Goal: Information Seeking & Learning: Learn about a topic

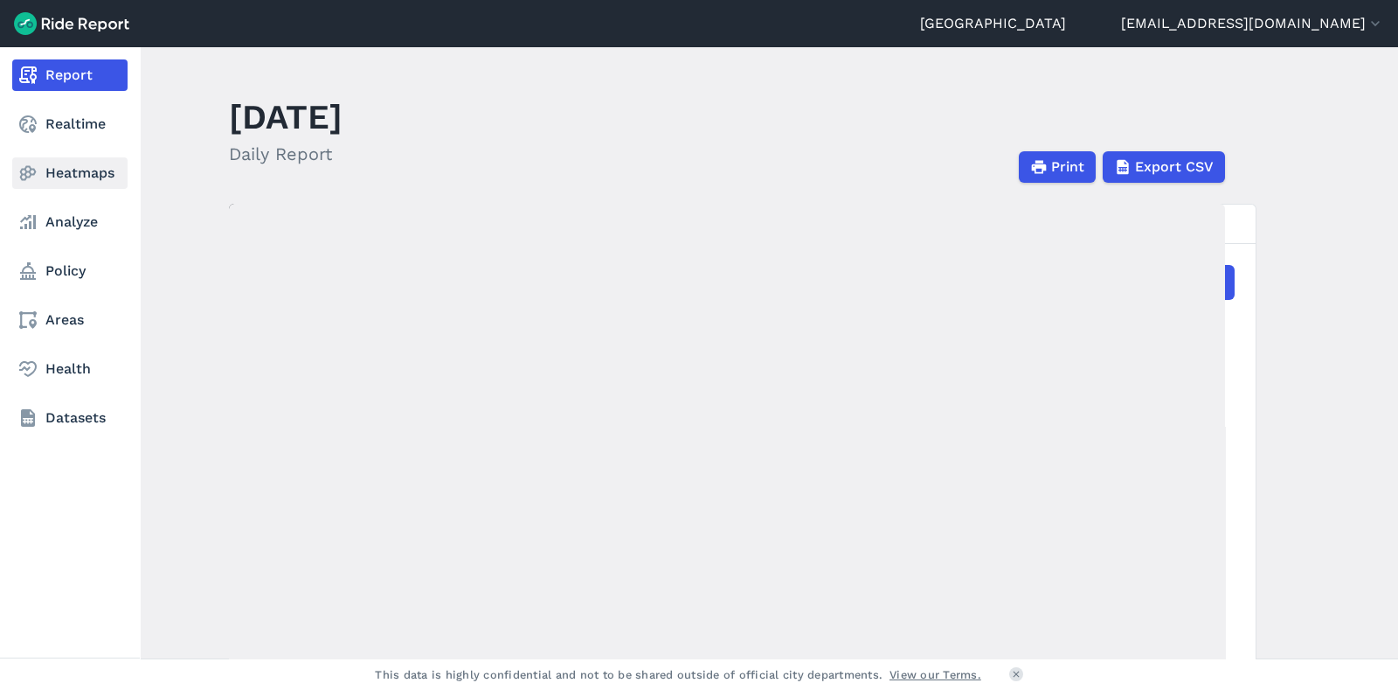
click at [87, 171] on link "Heatmaps" at bounding box center [69, 172] width 115 height 31
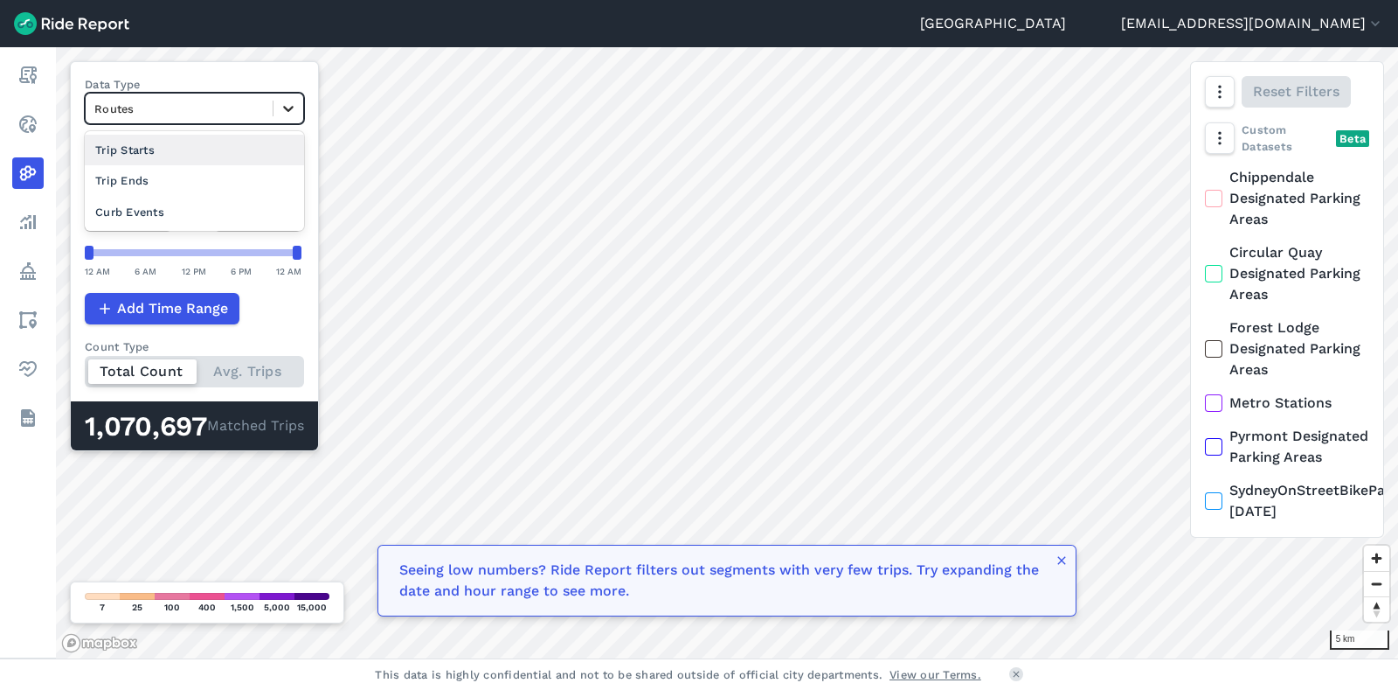
click at [290, 119] on div at bounding box center [289, 109] width 30 height 30
click at [201, 191] on div "Trip Ends" at bounding box center [193, 180] width 217 height 31
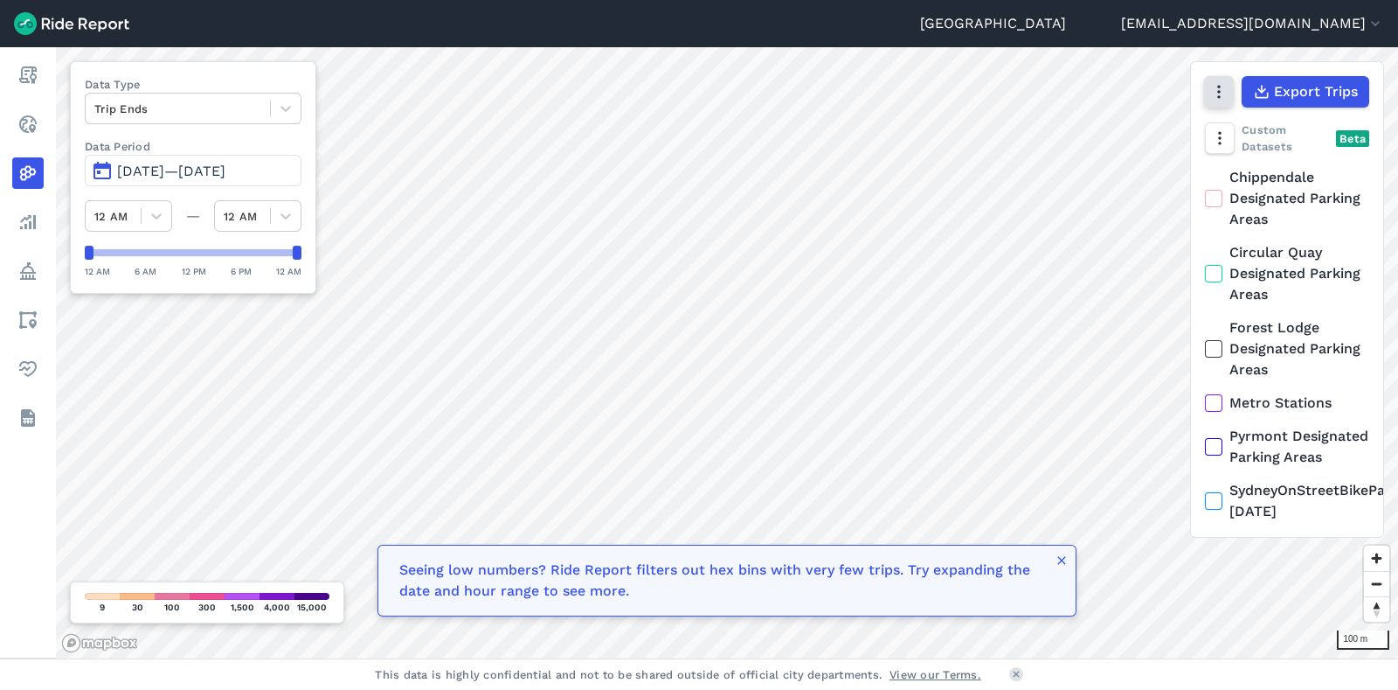
click at [1224, 98] on icon "button" at bounding box center [1218, 91] width 17 height 17
click at [1219, 133] on use "button" at bounding box center [1218, 138] width 3 height 13
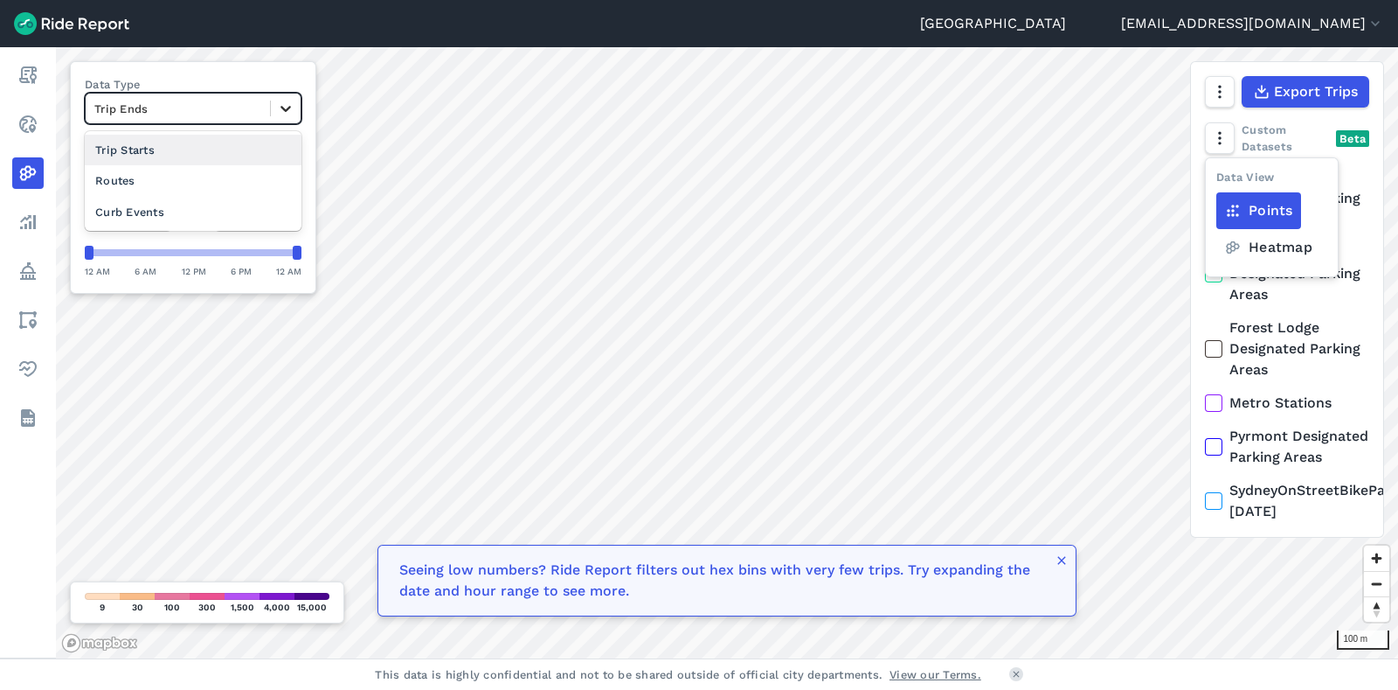
click at [281, 122] on div at bounding box center [286, 109] width 30 height 30
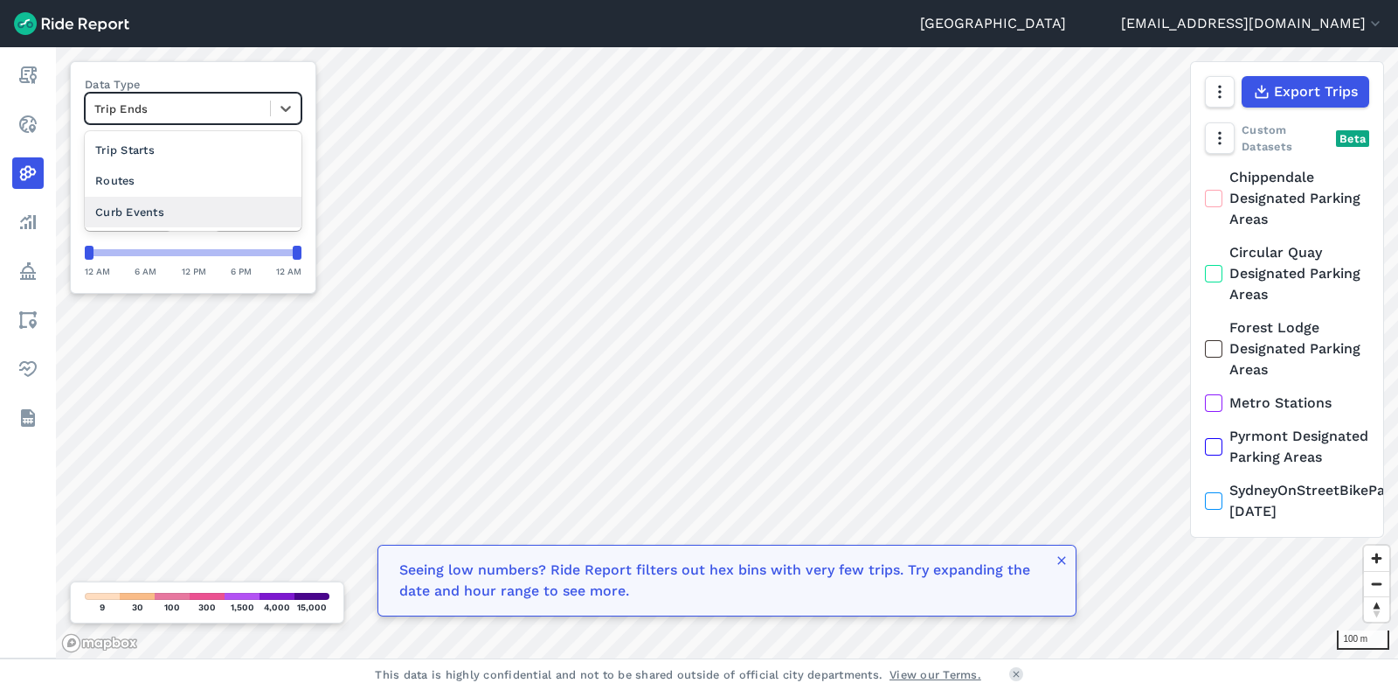
click at [178, 207] on div "Curb Events" at bounding box center [193, 212] width 217 height 31
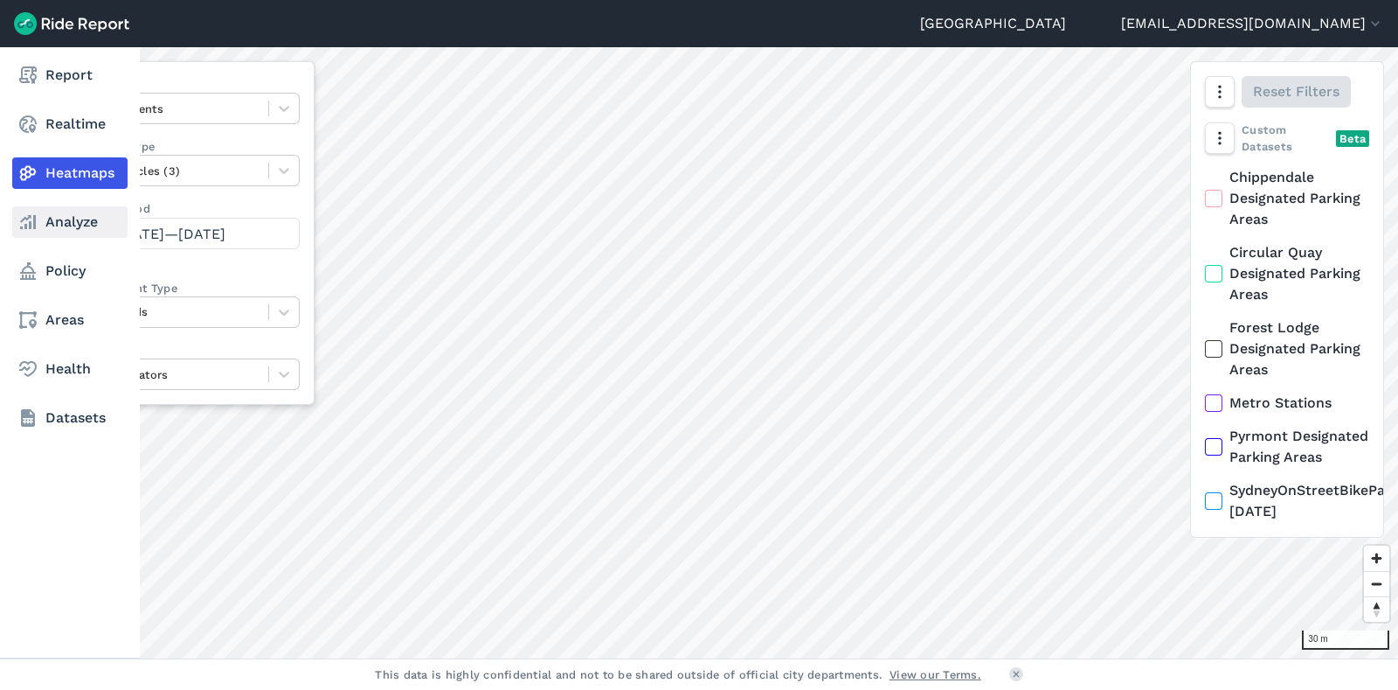
click at [59, 216] on link "Analyze" at bounding box center [69, 221] width 115 height 31
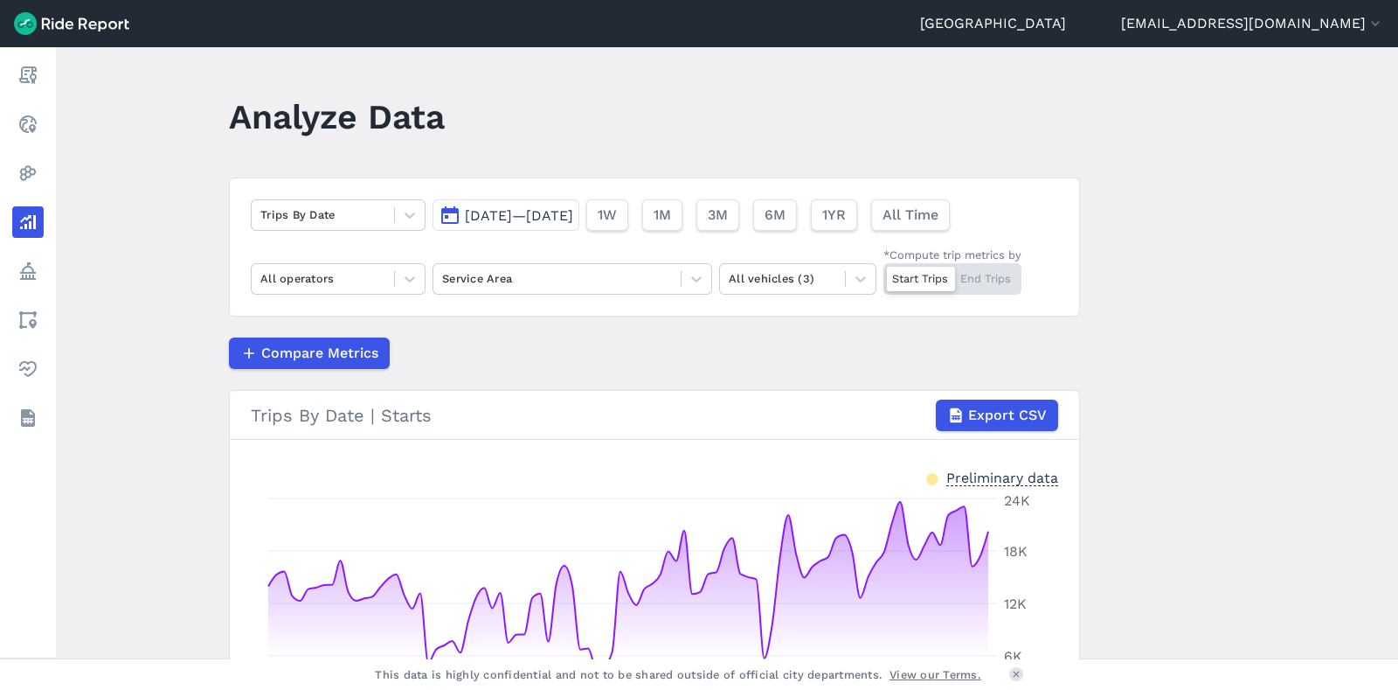
click at [507, 209] on span "[DATE]—[DATE]" at bounding box center [519, 215] width 108 height 17
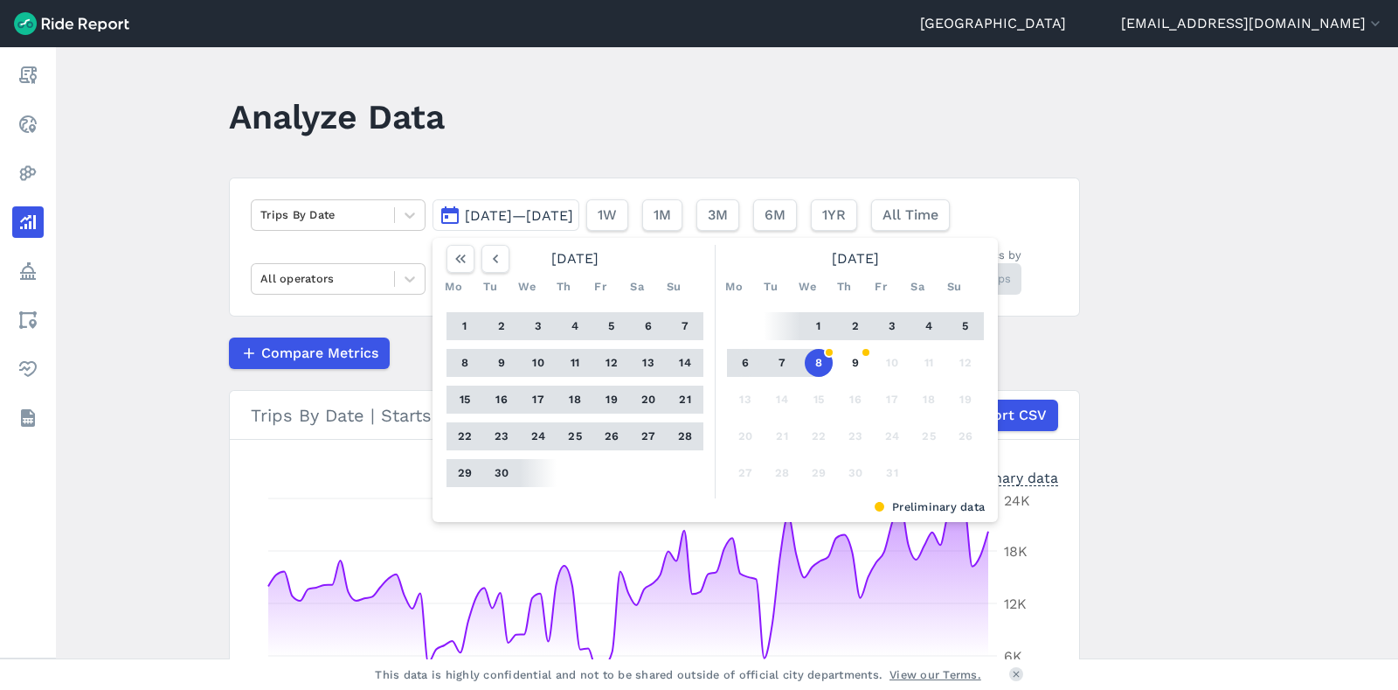
click at [738, 360] on button "6" at bounding box center [746, 363] width 28 height 28
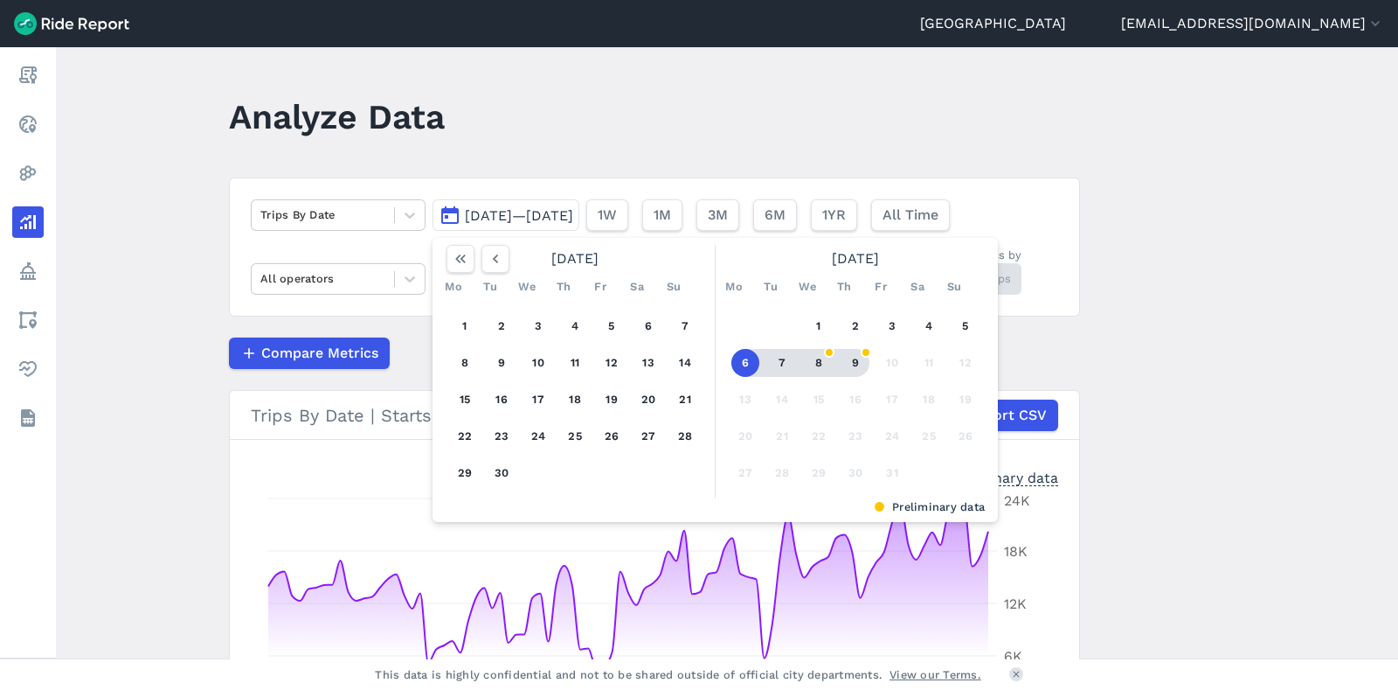
click at [853, 361] on button "9" at bounding box center [856, 363] width 28 height 28
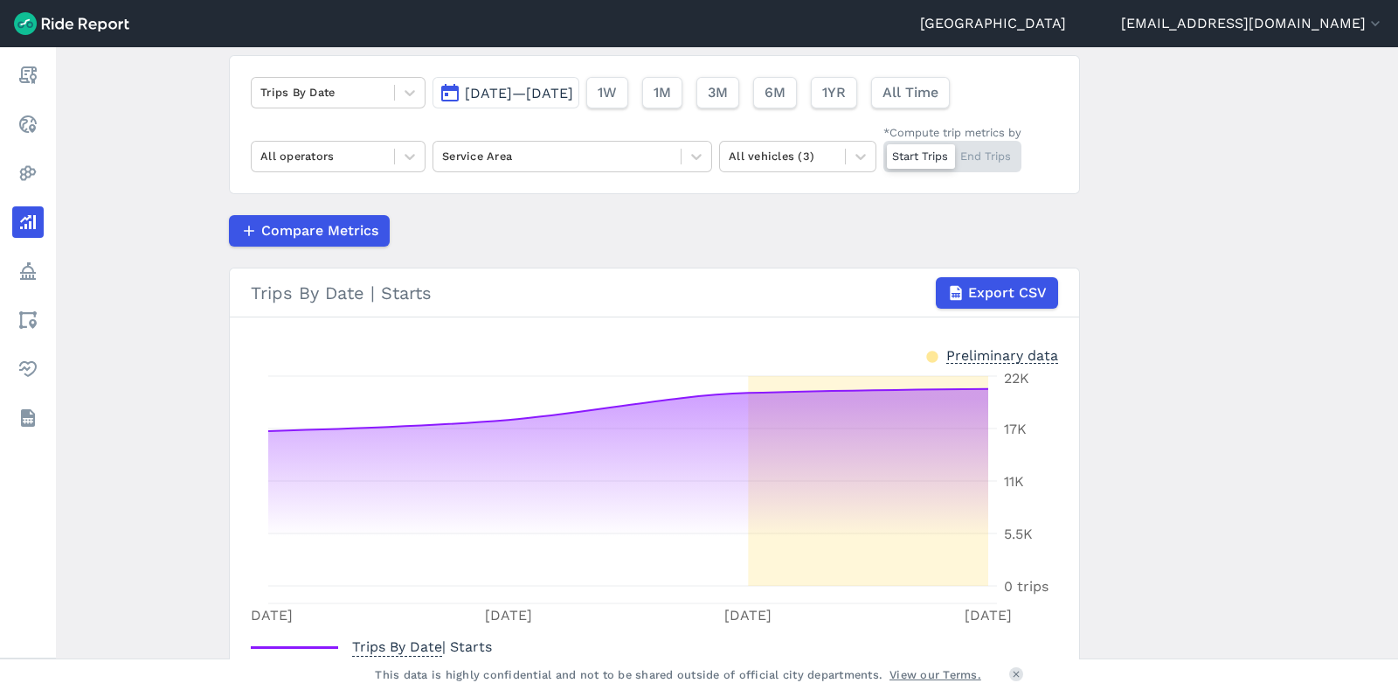
scroll to position [121, 0]
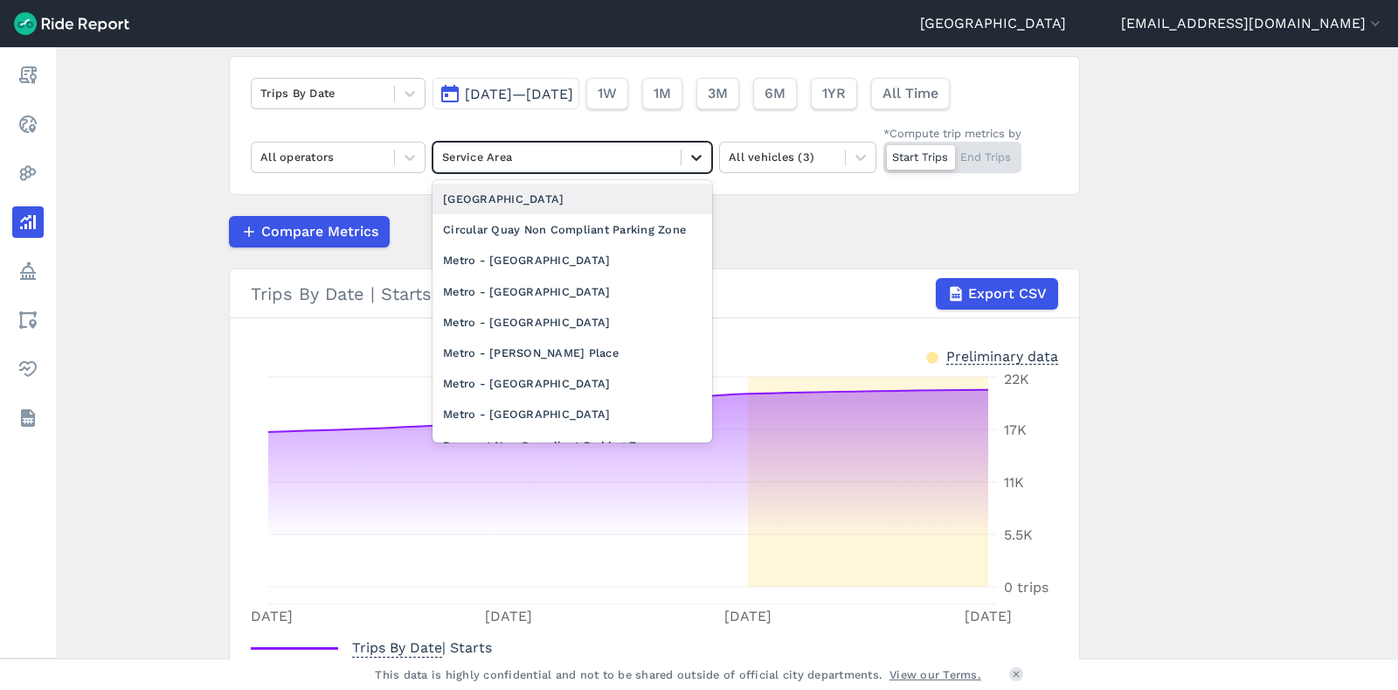
click at [698, 157] on icon at bounding box center [696, 157] width 17 height 17
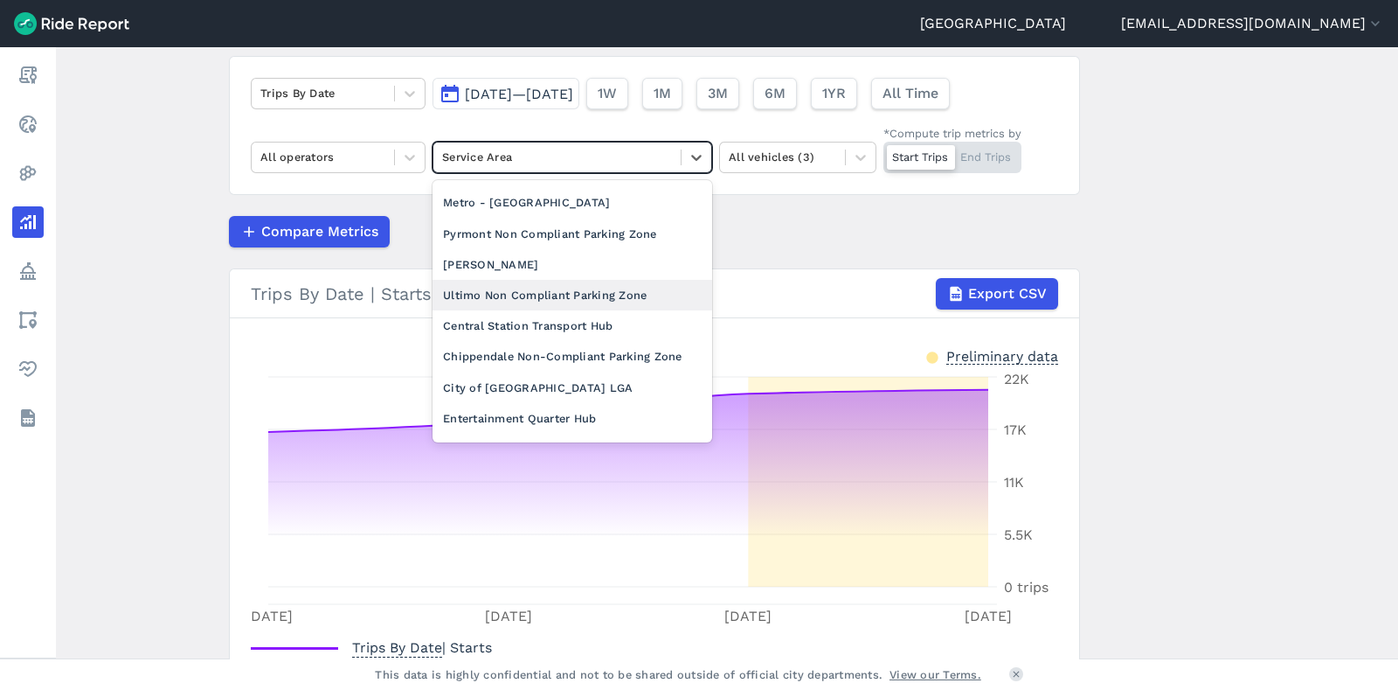
scroll to position [260, 0]
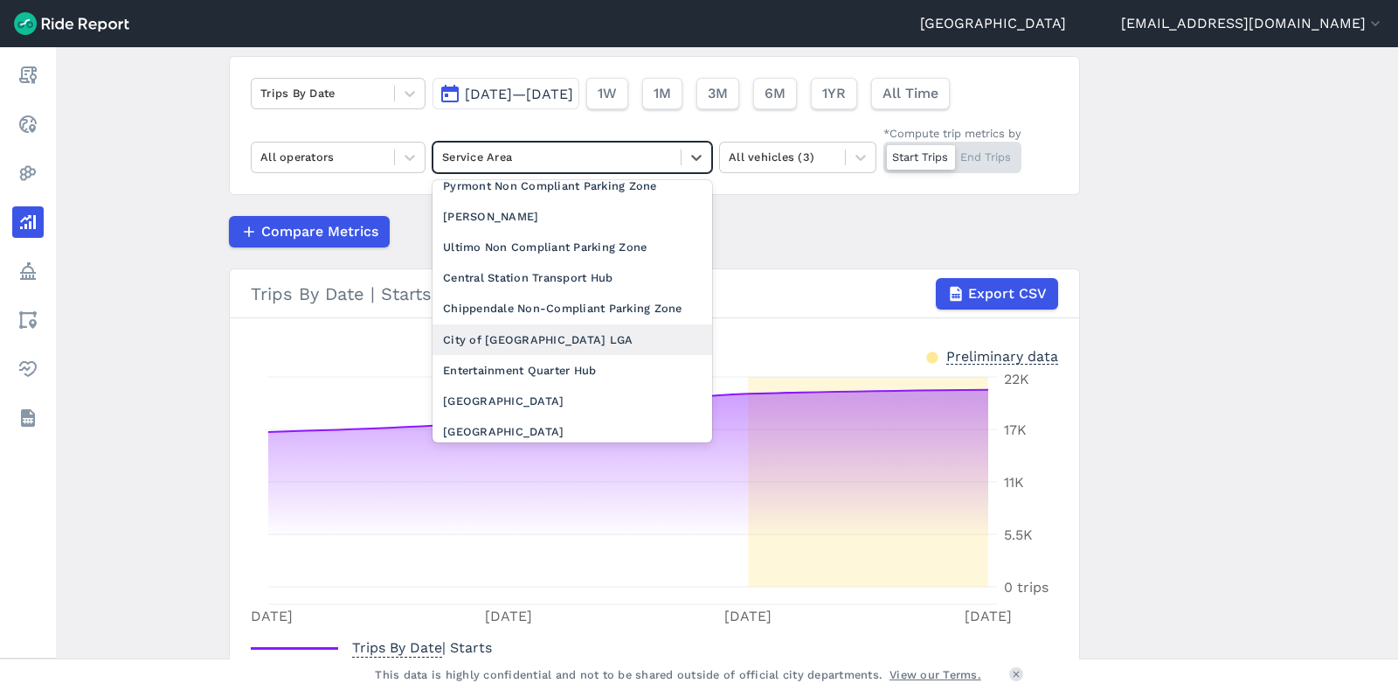
click at [524, 345] on div "City of [GEOGRAPHIC_DATA] LGA" at bounding box center [573, 339] width 280 height 31
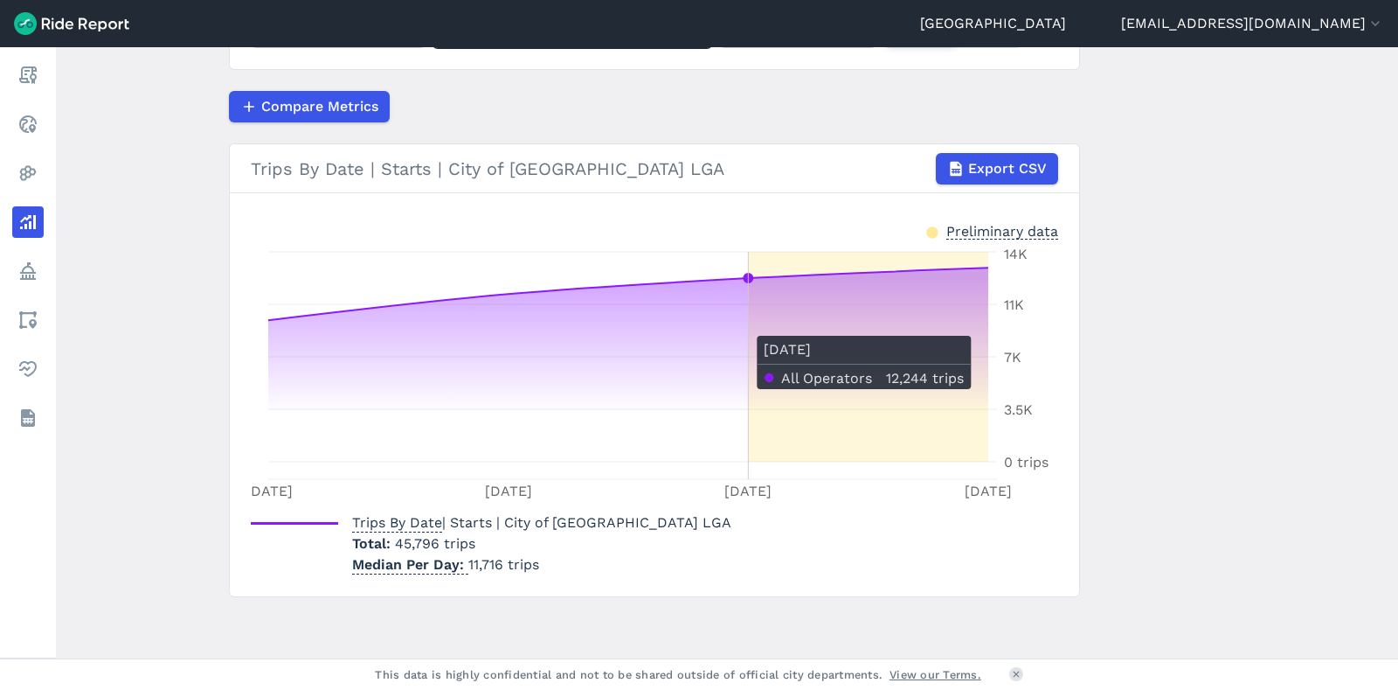
scroll to position [245, 0]
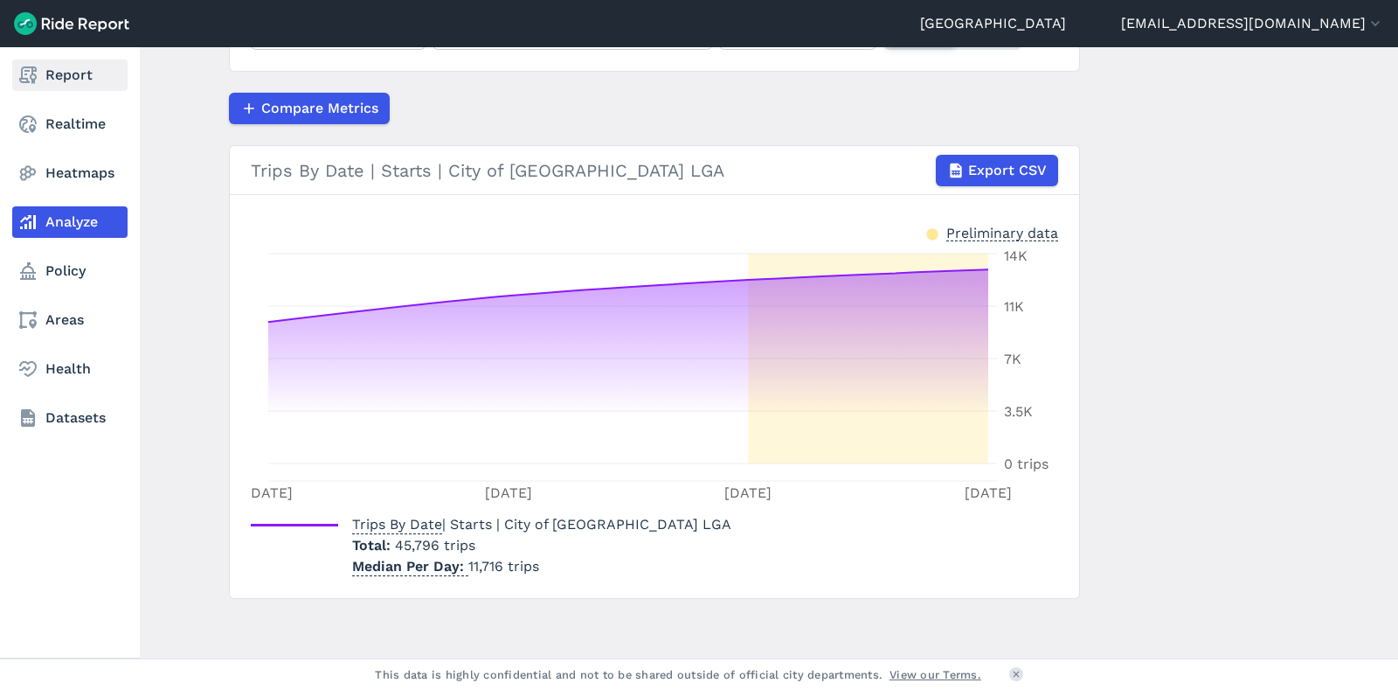
click at [46, 73] on link "Report" at bounding box center [69, 74] width 115 height 31
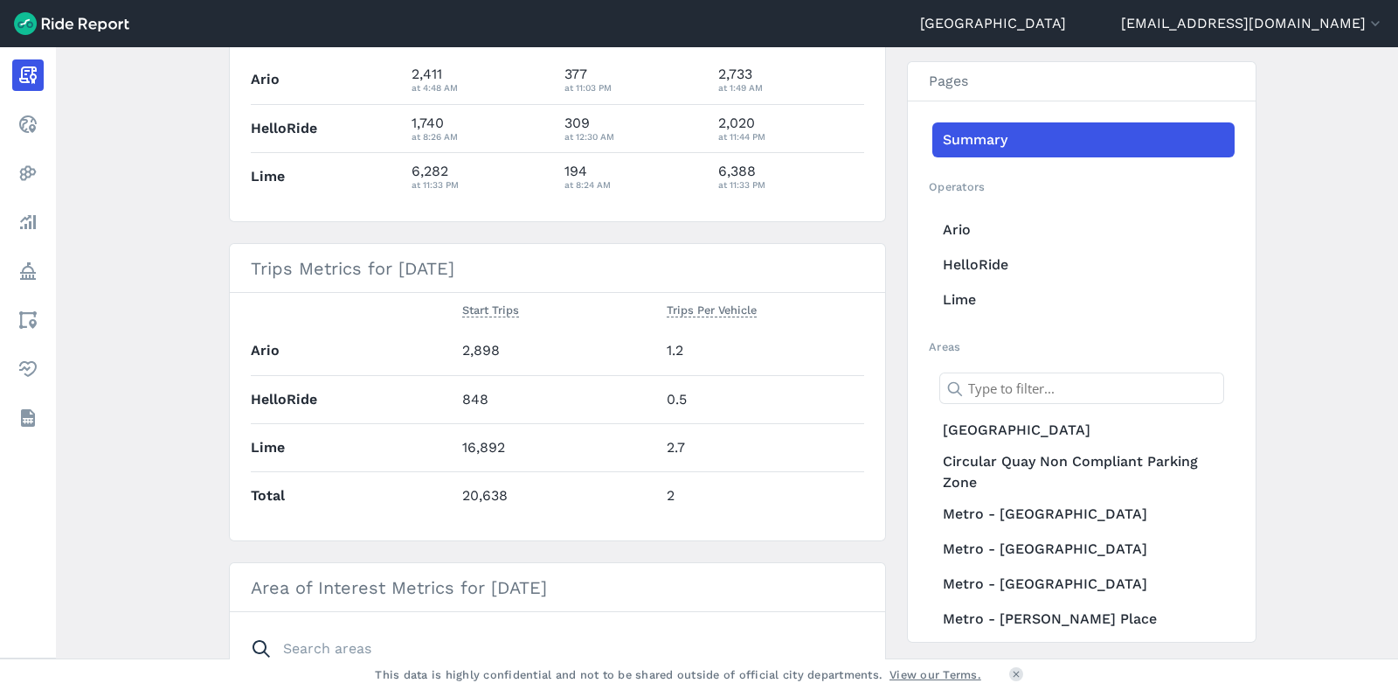
scroll to position [544, 0]
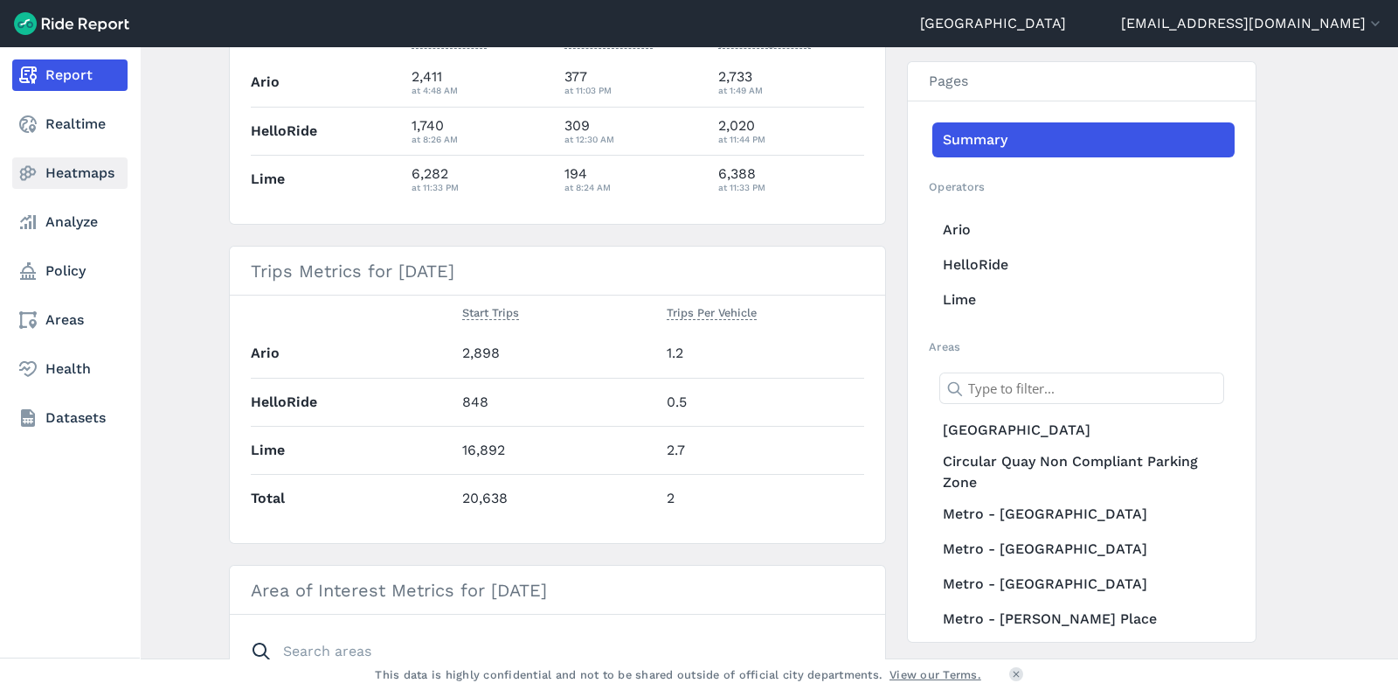
click at [79, 173] on link "Heatmaps" at bounding box center [69, 172] width 115 height 31
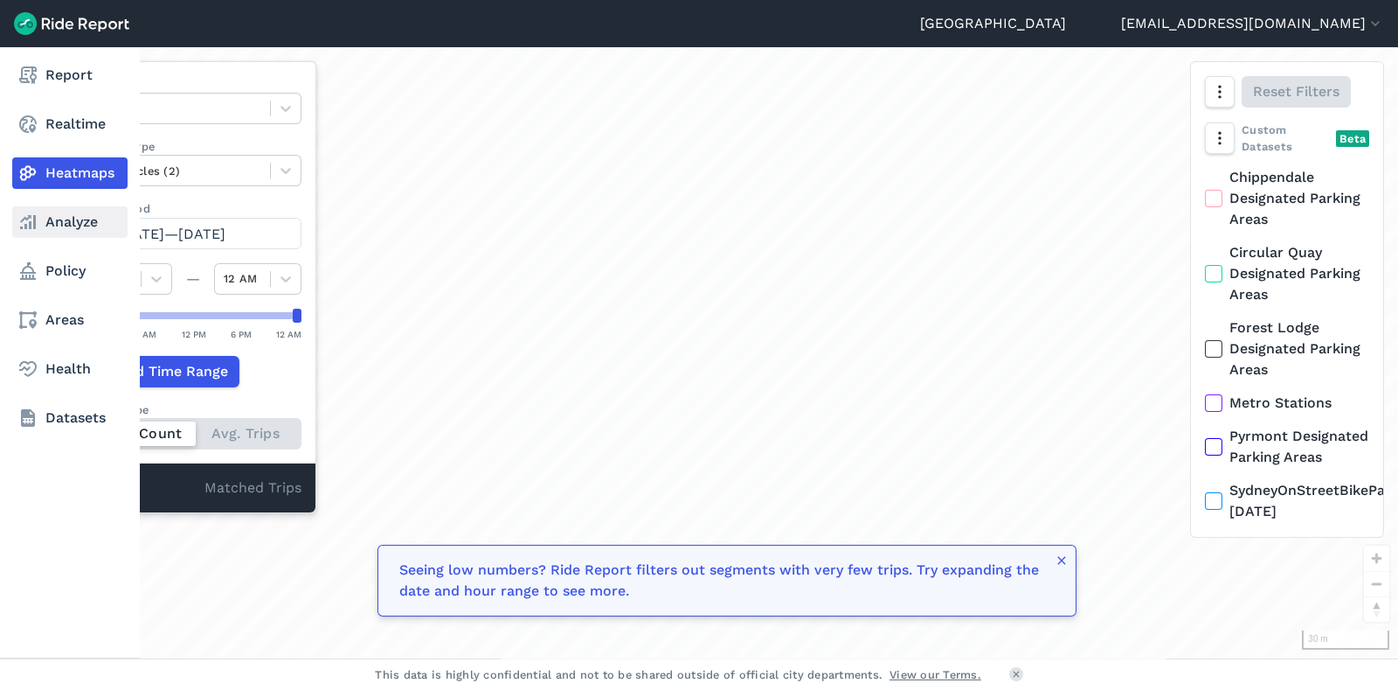
click at [79, 227] on link "Analyze" at bounding box center [69, 221] width 115 height 31
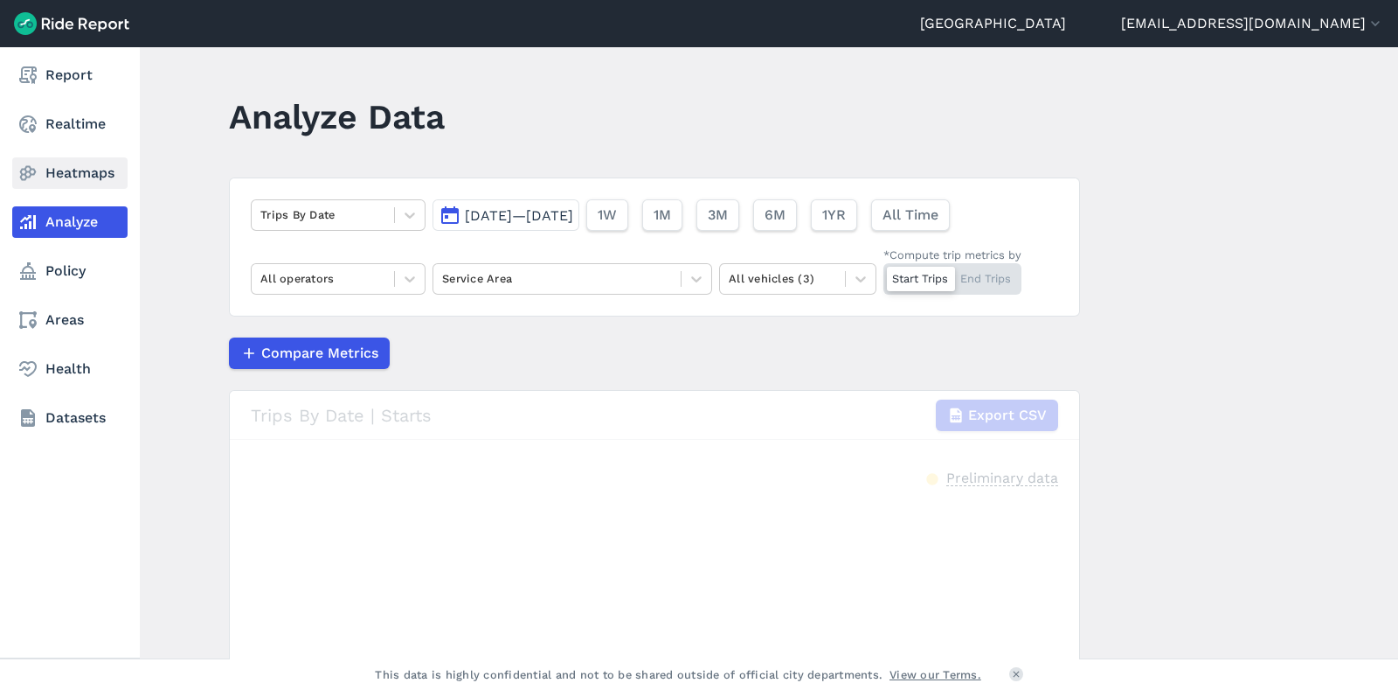
click at [87, 178] on link "Heatmaps" at bounding box center [69, 172] width 115 height 31
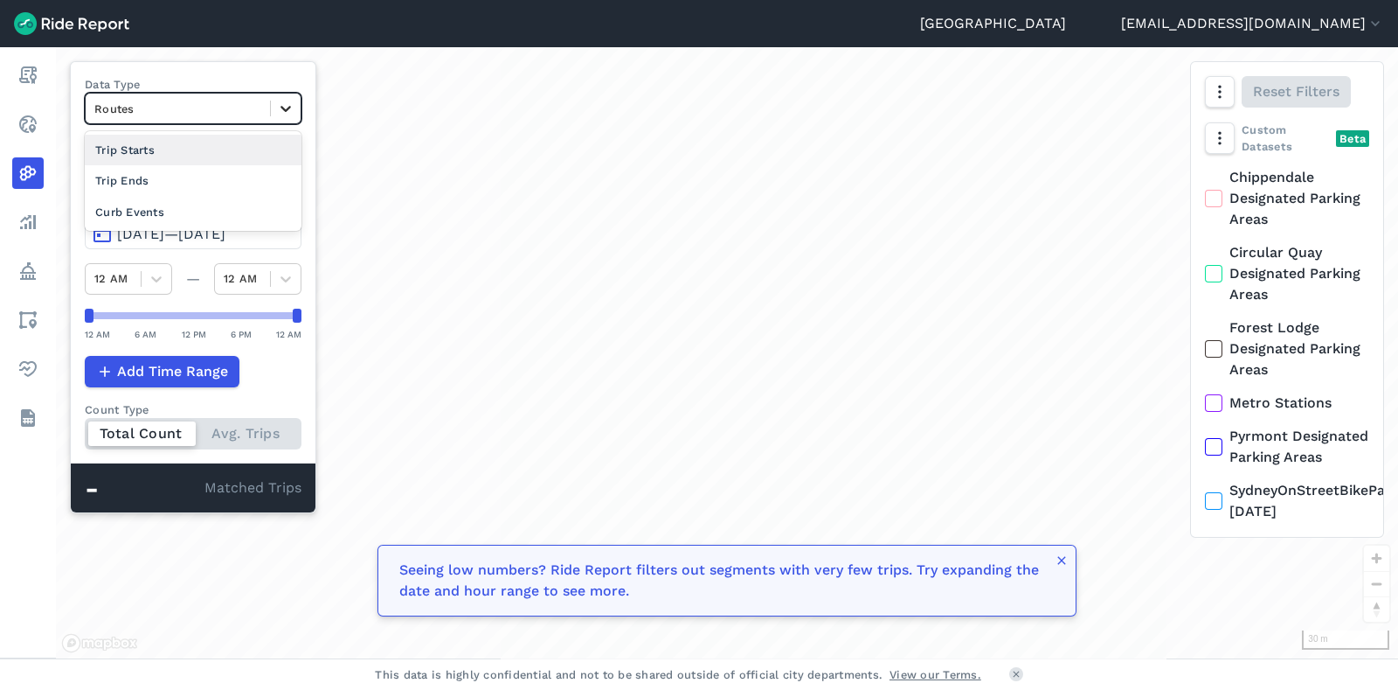
click at [288, 103] on icon at bounding box center [285, 108] width 17 height 17
click at [217, 204] on div "Curb Events" at bounding box center [193, 212] width 217 height 31
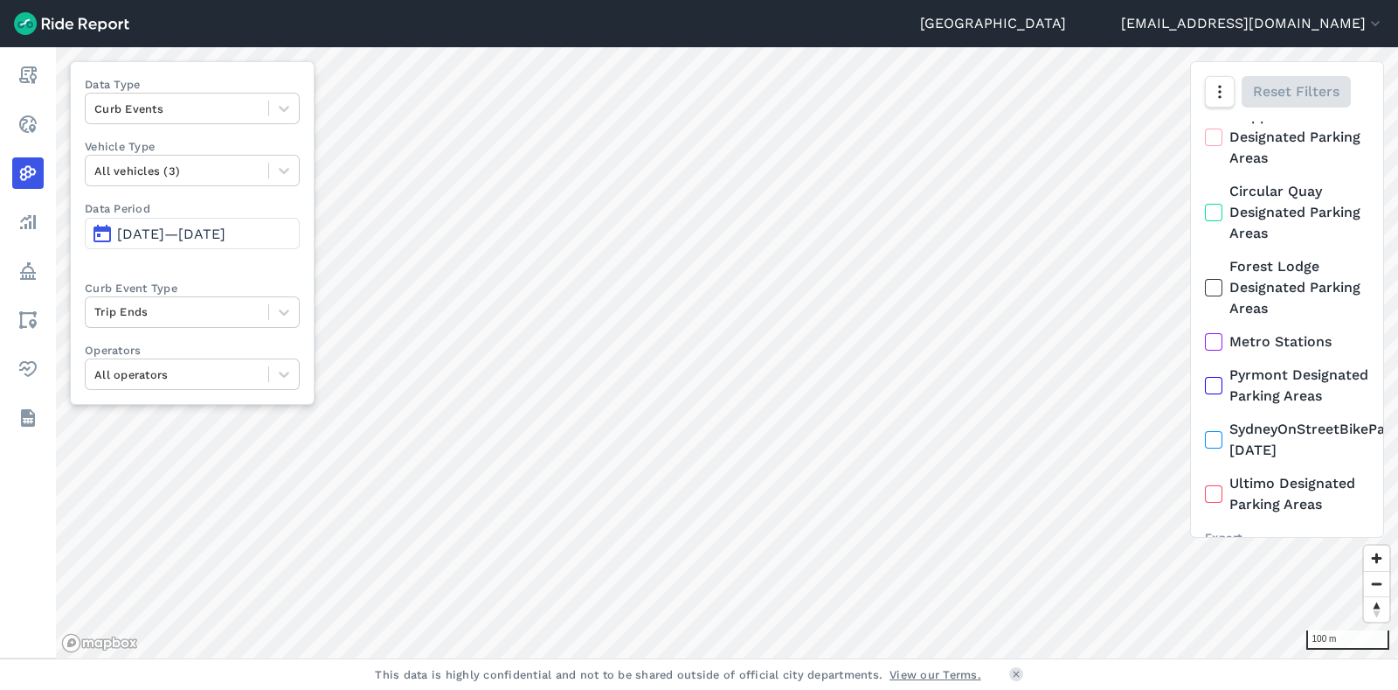
scroll to position [91, 0]
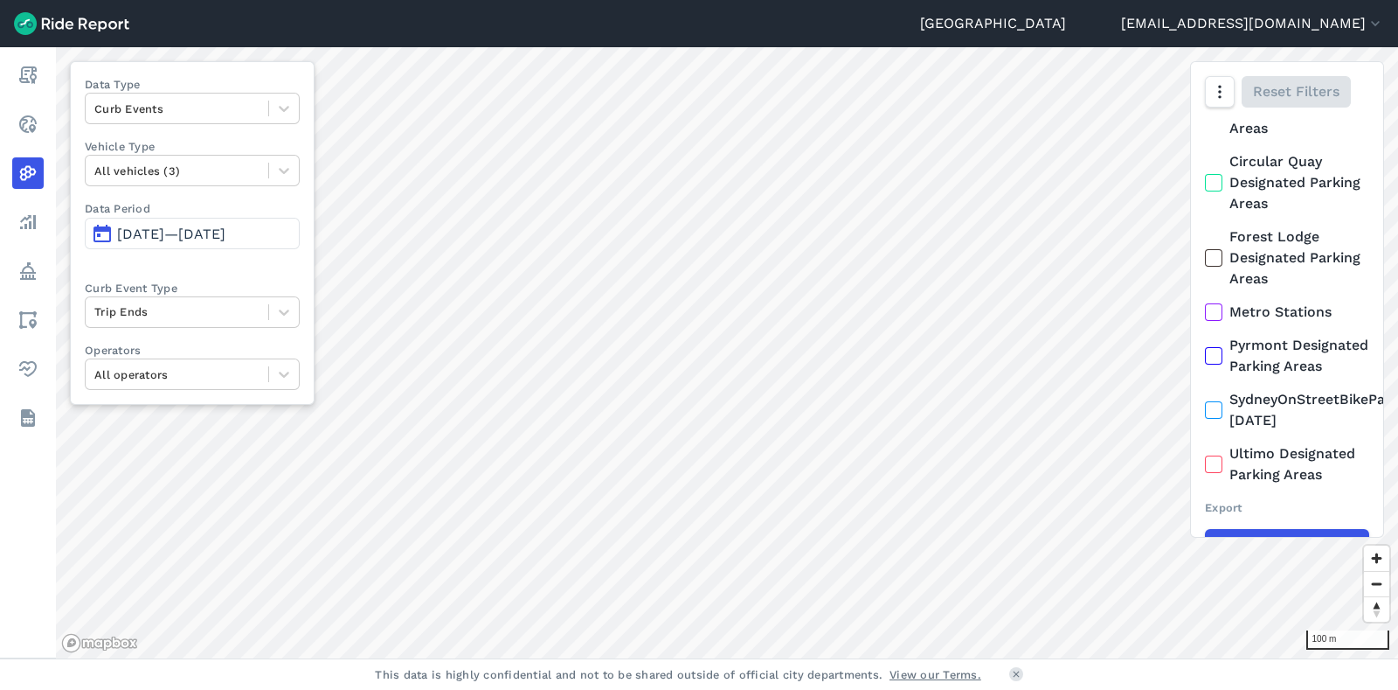
click at [1221, 419] on icon at bounding box center [1214, 409] width 16 height 17
click at [1205, 400] on input "SydneyOnStreetBikeParking [DATE]" at bounding box center [1205, 394] width 0 height 11
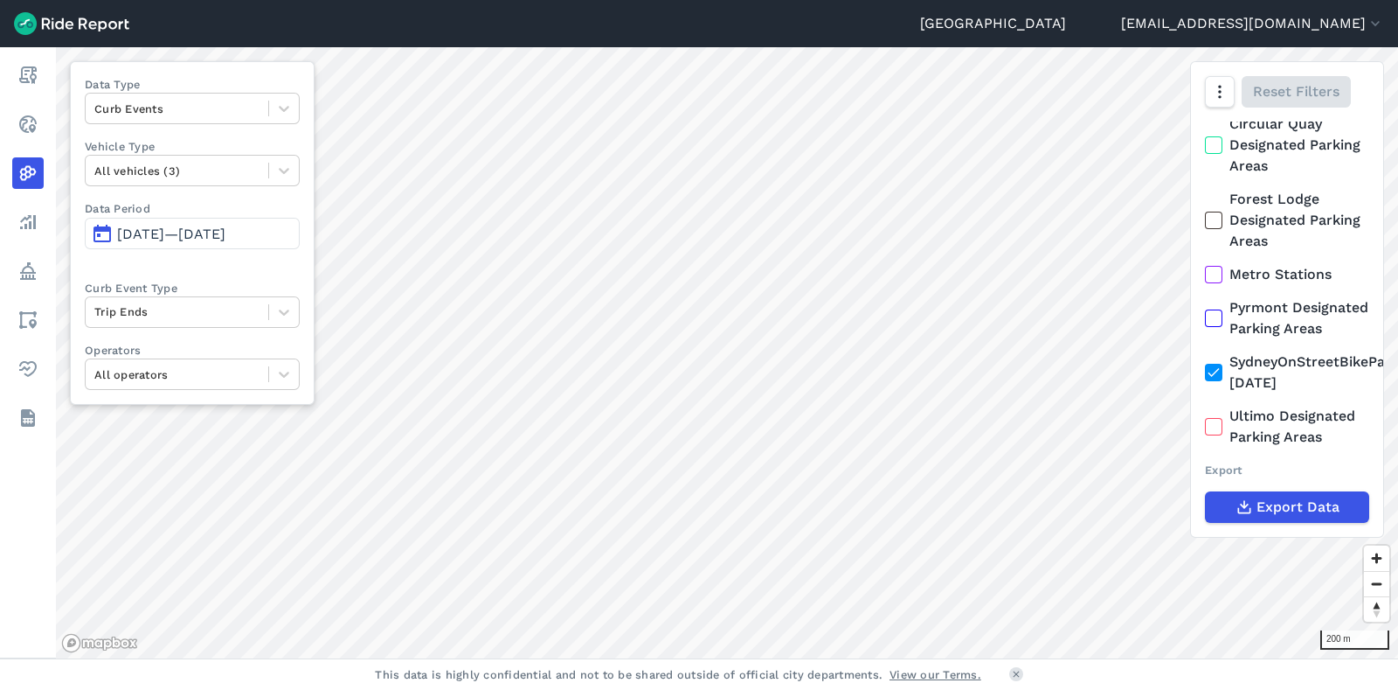
click at [773, 689] on html "Sydney [EMAIL_ADDRESS][DOMAIN_NAME] Settings Terms Sign Out Report Realtime Hea…" at bounding box center [699, 345] width 1398 height 690
click at [774, 684] on div "Sydney [EMAIL_ADDRESS][DOMAIN_NAME] Settings Terms Sign Out Report Realtime Hea…" at bounding box center [699, 345] width 1398 height 690
click at [958, 689] on html "Sydney [EMAIL_ADDRESS][DOMAIN_NAME] Settings Terms Sign Out Report Realtime Hea…" at bounding box center [699, 345] width 1398 height 690
